Goal: Find specific page/section: Find specific page/section

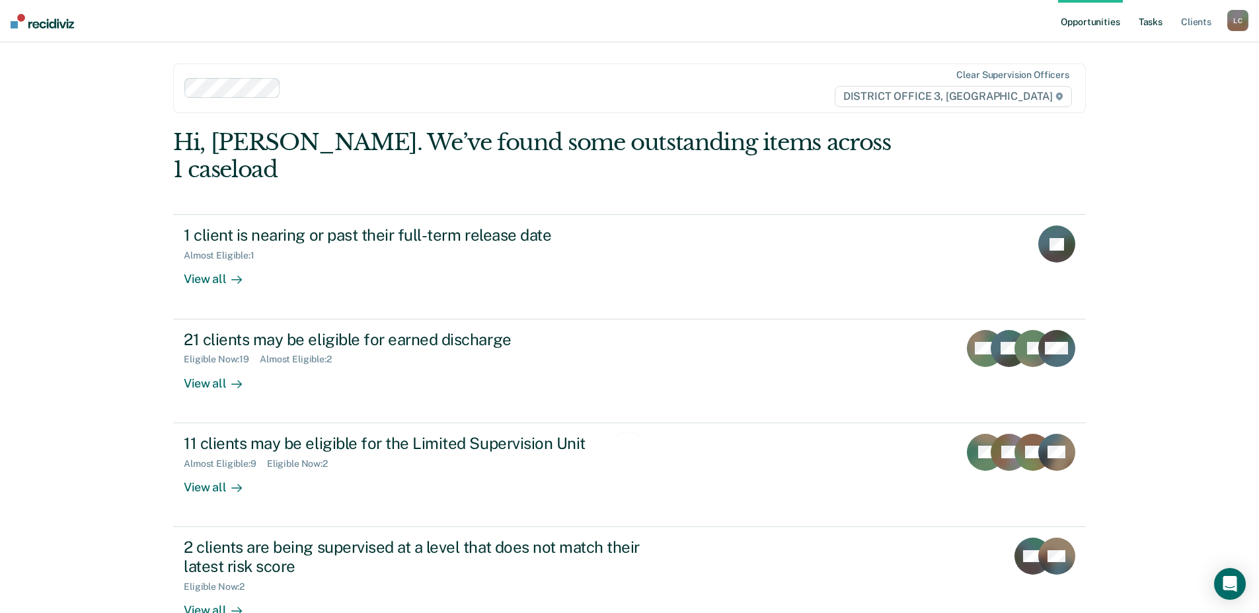
click at [1146, 20] on link "Tasks" at bounding box center [1150, 21] width 29 height 42
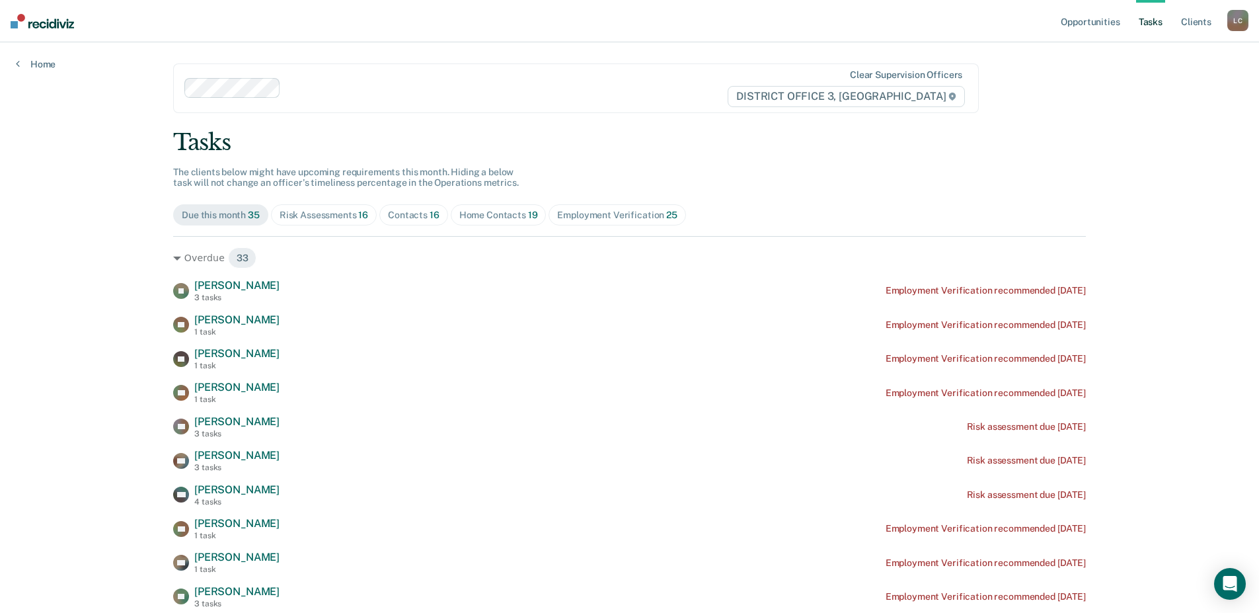
click at [500, 213] on div "Home Contacts 19" at bounding box center [498, 215] width 79 height 11
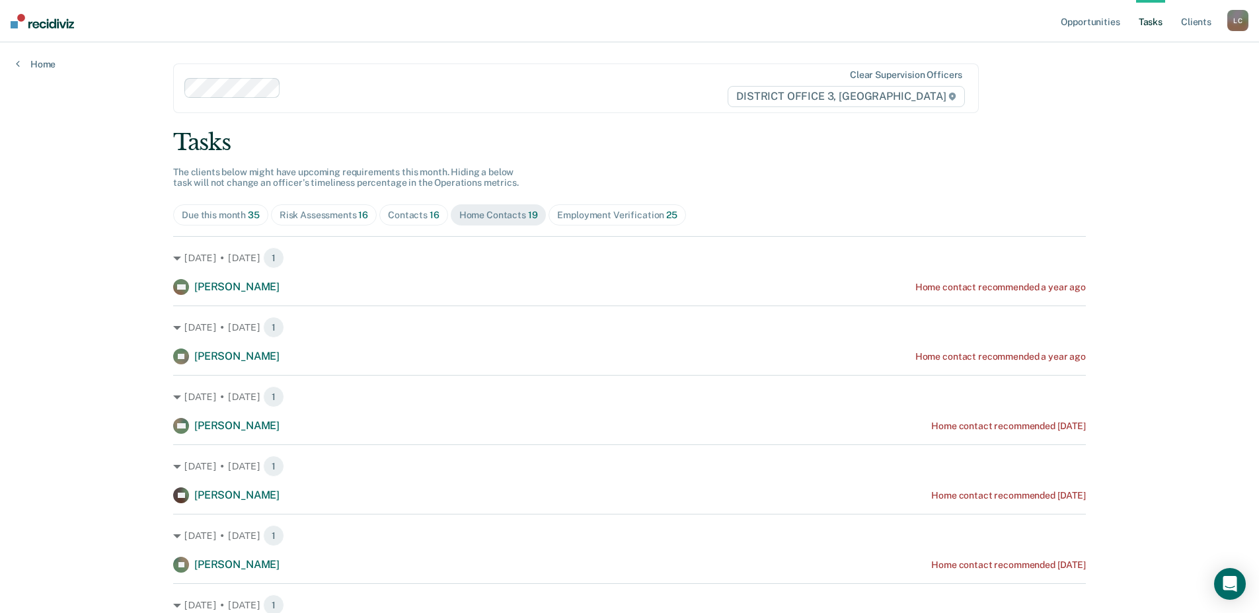
click at [402, 215] on div "Contacts 16" at bounding box center [414, 215] width 52 height 11
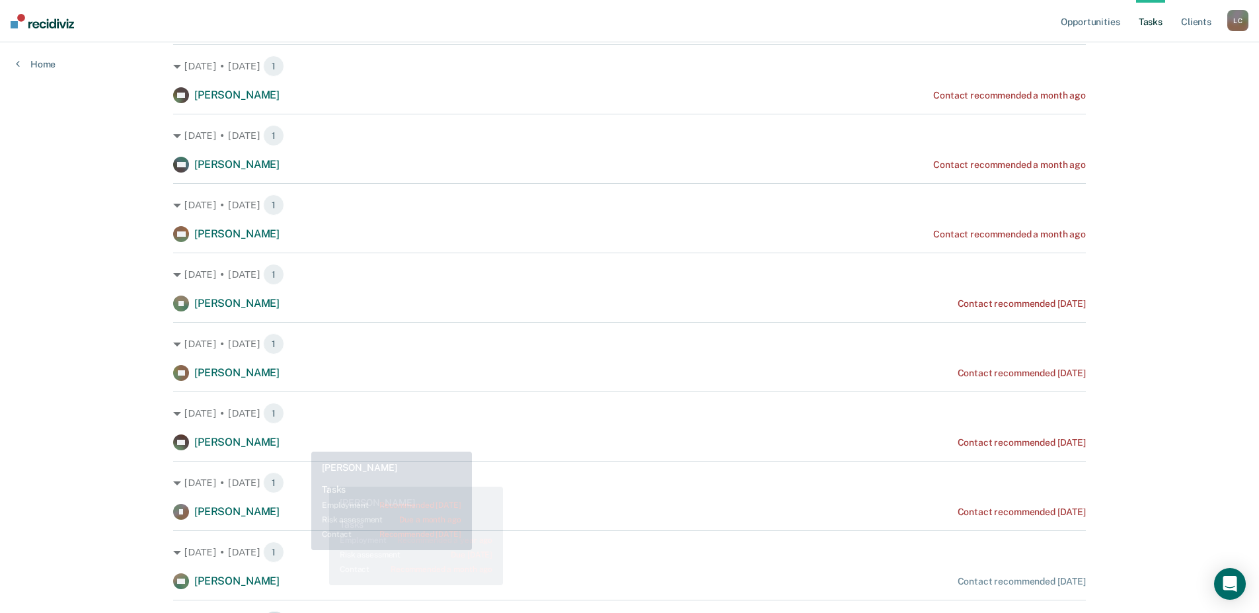
scroll to position [595, 0]
